Goal: Task Accomplishment & Management: Complete application form

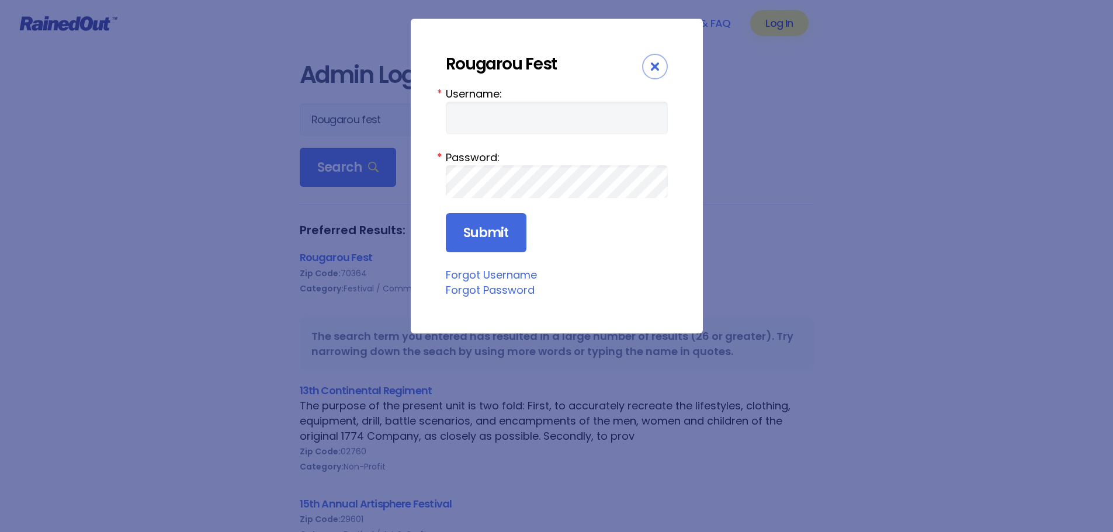
click at [547, 115] on input "Username:" at bounding box center [557, 118] width 222 height 33
type input "RouFest"
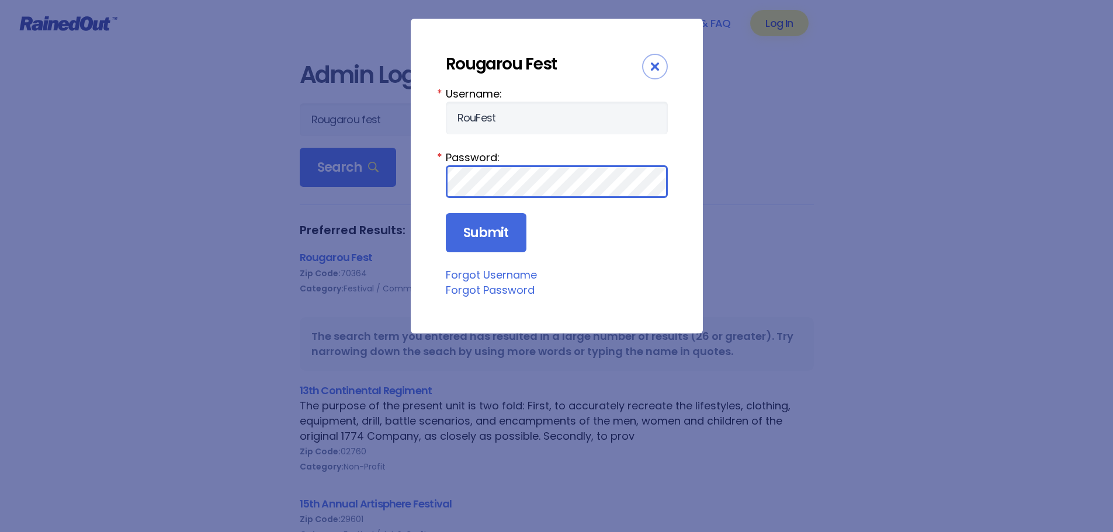
click at [446, 213] on input "Submit" at bounding box center [486, 233] width 81 height 40
click at [652, 65] on icon "Close" at bounding box center [655, 66] width 8 height 8
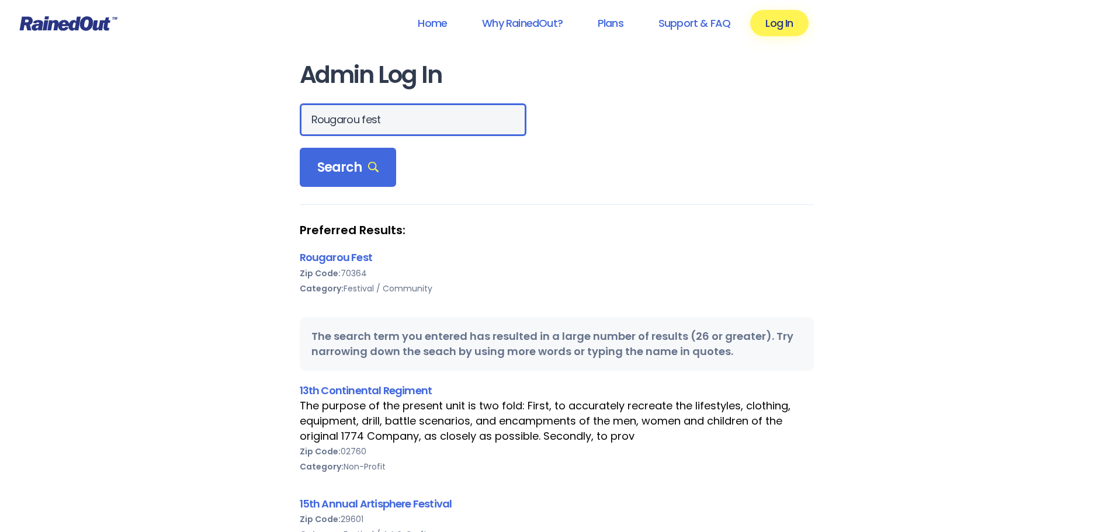
drag, startPoint x: 423, startPoint y: 116, endPoint x: 255, endPoint y: 123, distance: 168.9
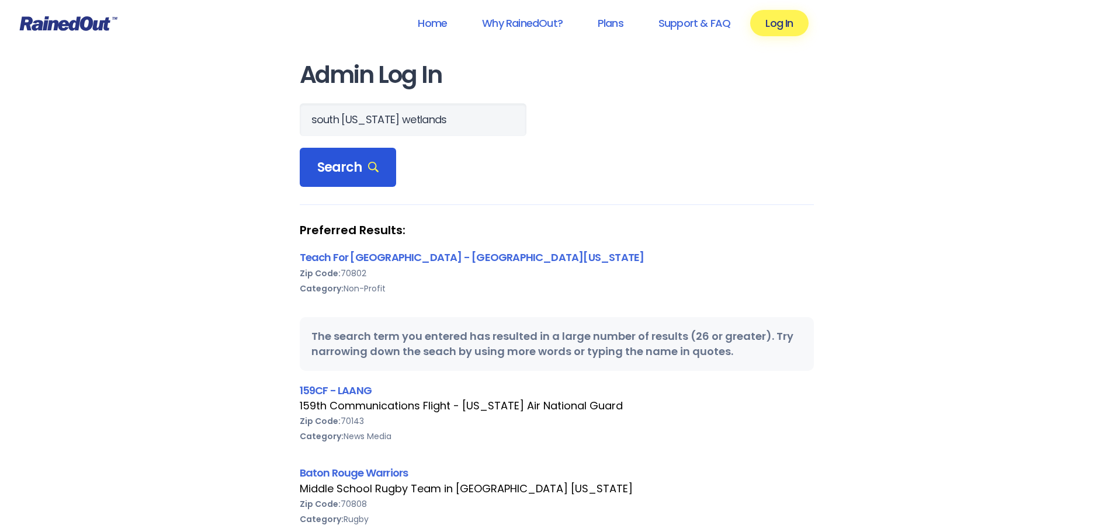
click at [332, 171] on span "Search" at bounding box center [348, 167] width 62 height 16
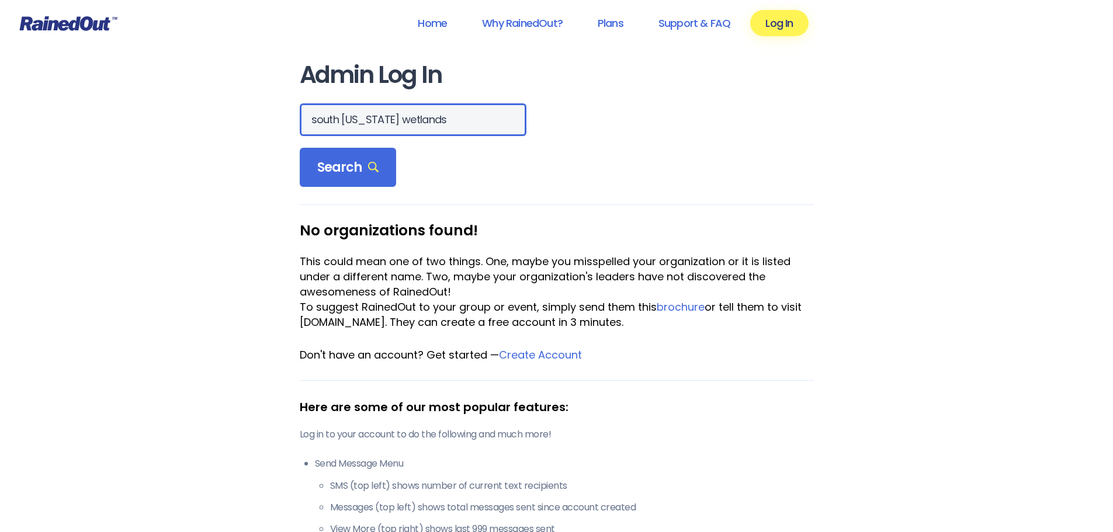
drag, startPoint x: 447, startPoint y: 119, endPoint x: 185, endPoint y: 112, distance: 262.4
click at [185, 111] on div "Home Why RainedOut? Plans Support & FAQ Log In Admin Log In [GEOGRAPHIC_DATA][U…" at bounding box center [556, 532] width 1113 height 1065
type input "slwdc"
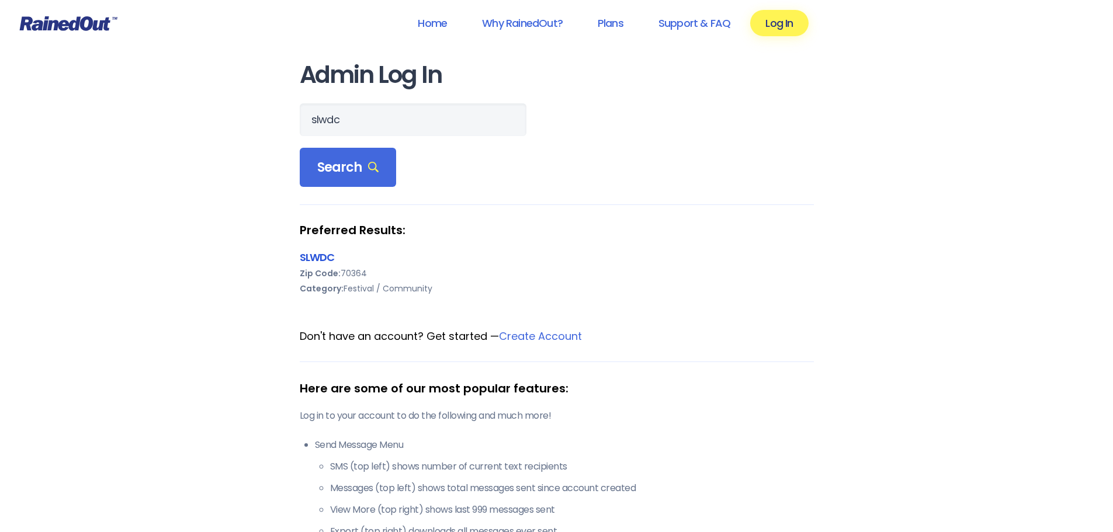
click at [322, 252] on link "SLWDC" at bounding box center [317, 257] width 35 height 15
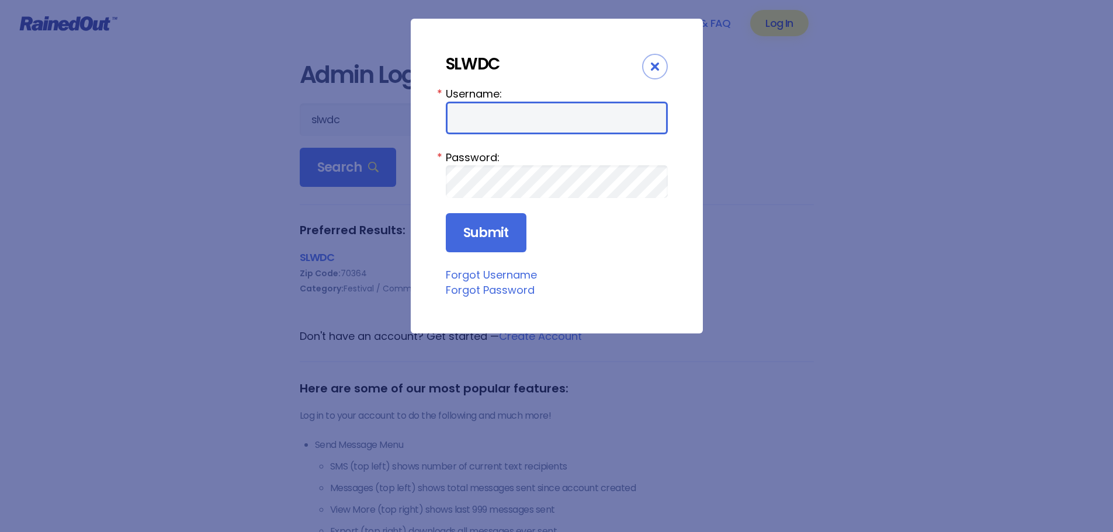
click at [536, 113] on input "Username:" at bounding box center [557, 118] width 222 height 33
click at [609, 123] on input "Username:" at bounding box center [557, 118] width 222 height 33
type input "r"
type input "RouFest"
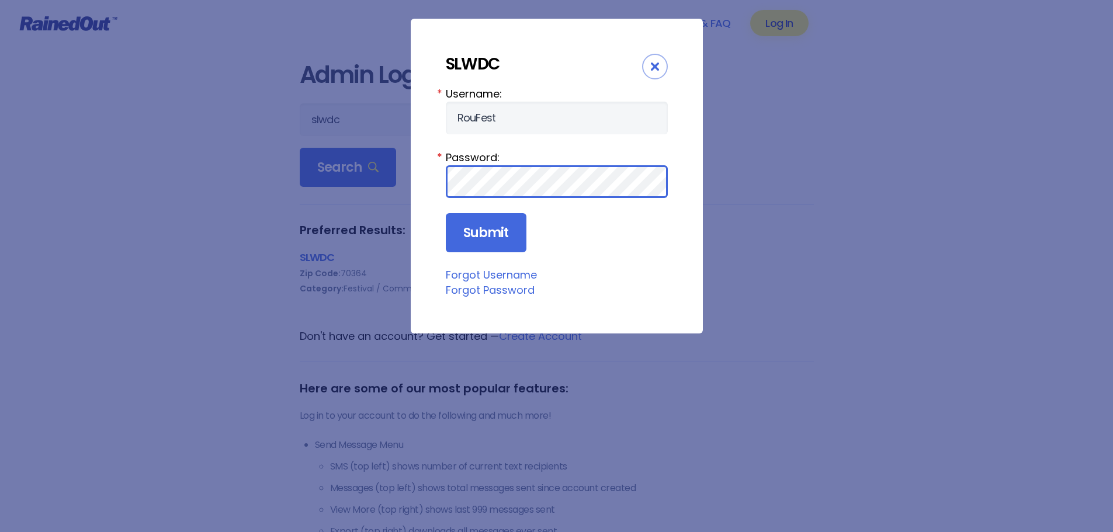
click at [446, 213] on input "Submit" at bounding box center [486, 233] width 81 height 40
